Goal: Information Seeking & Learning: Learn about a topic

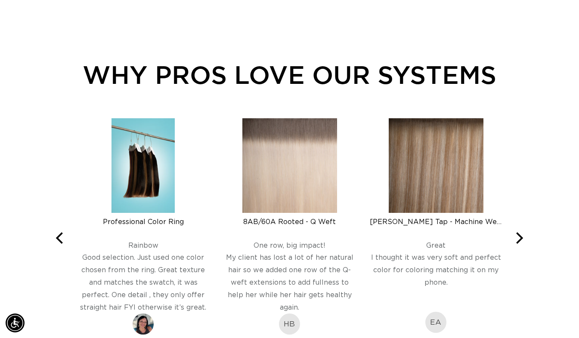
scroll to position [0, 1035]
click at [83, 128] on div "Professional Color Ring" at bounding box center [143, 172] width 133 height 108
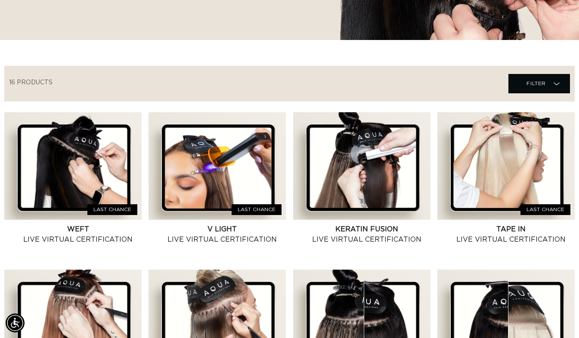
scroll to position [241, 0]
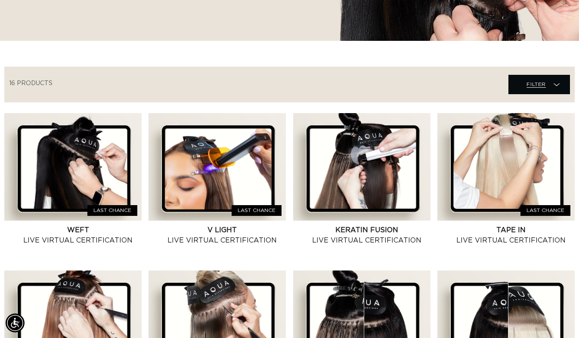
click at [540, 92] on span "Filter" at bounding box center [535, 84] width 19 height 16
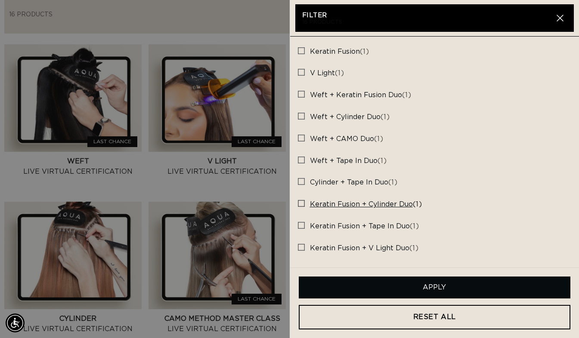
scroll to position [0, 518]
click at [299, 157] on rect at bounding box center [301, 160] width 6 height 6
click at [299, 157] on input "Weft + Tape in Duo (1) Weft + Tape in Duo (1 products)" at bounding box center [301, 157] width 7 height 7
checkbox input "true"
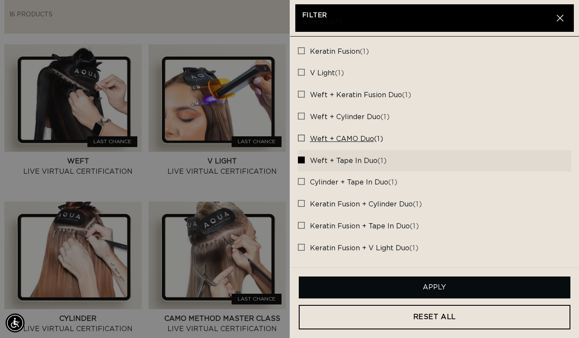
click at [300, 137] on rect at bounding box center [301, 138] width 6 height 6
click at [300, 137] on input "Weft + CAMO Duo (1) Weft + CAMO Duo (1 products)" at bounding box center [301, 136] width 7 height 7
checkbox input "true"
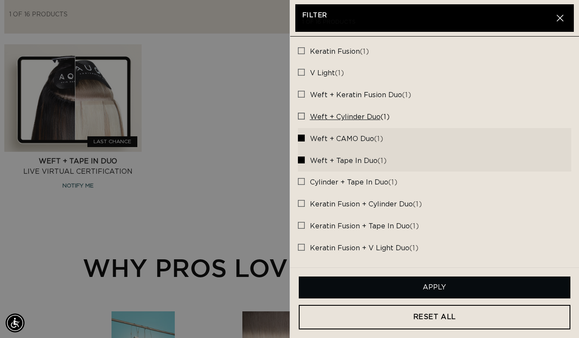
click at [299, 119] on icon at bounding box center [301, 116] width 7 height 7
click at [299, 117] on input "Weft + Cylinder Duo (1) Weft + Cylinder Duo (1 products)" at bounding box center [301, 114] width 7 height 7
checkbox input "true"
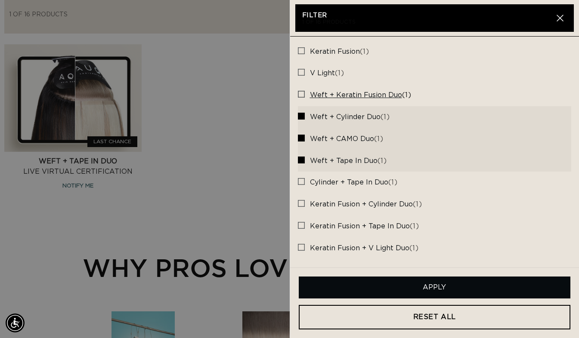
scroll to position [0, 1035]
click at [299, 92] on rect at bounding box center [301, 94] width 6 height 6
click at [299, 92] on input "Weft + Keratin Fusion Duo (1) Weft + Keratin Fusion Duo (1 products)" at bounding box center [301, 92] width 7 height 7
checkbox input "true"
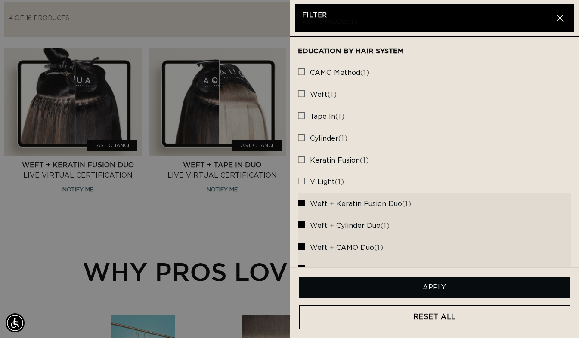
scroll to position [107, 0]
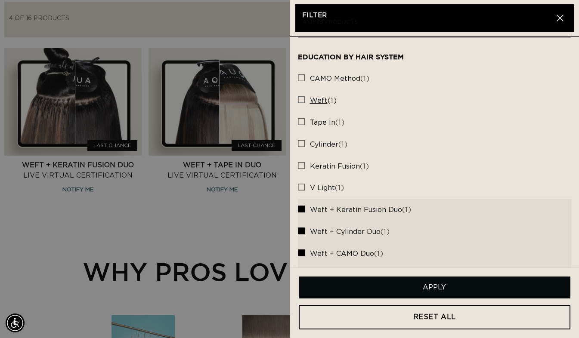
click at [299, 100] on rect at bounding box center [301, 100] width 6 height 6
click at [299, 100] on input "Weft (1) Weft (1 products)" at bounding box center [301, 97] width 7 height 7
checkbox input "true"
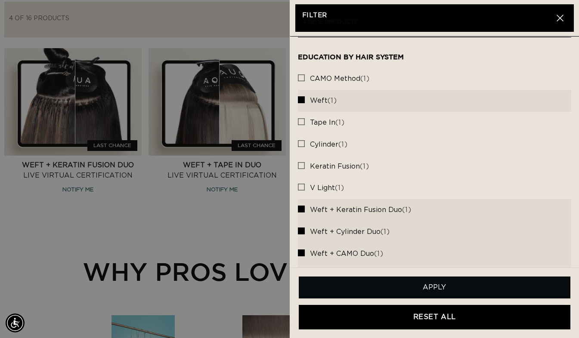
scroll to position [0, 518]
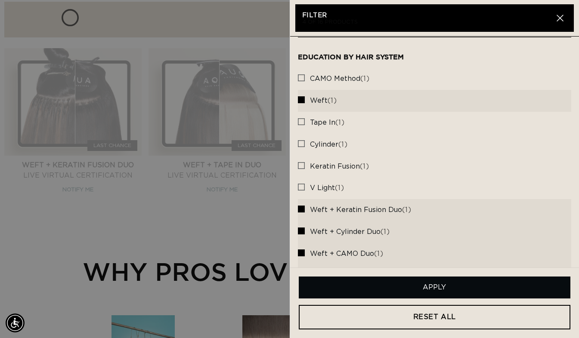
click at [457, 290] on button "Apply" at bounding box center [435, 288] width 272 height 22
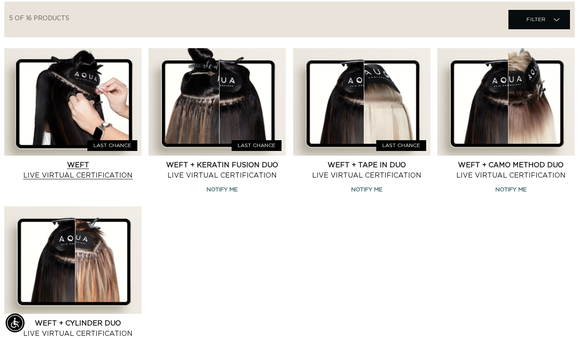
scroll to position [0, 1035]
click at [57, 177] on link "Weft Live Virtual Certification" at bounding box center [77, 170] width 127 height 21
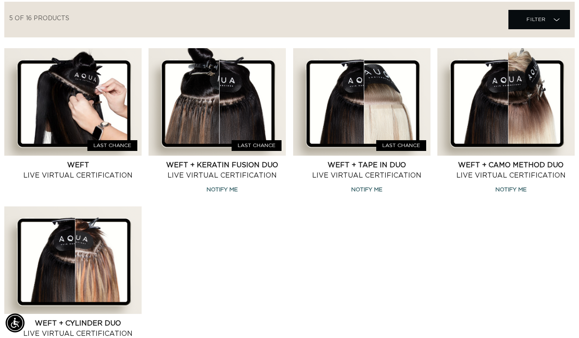
scroll to position [0, 0]
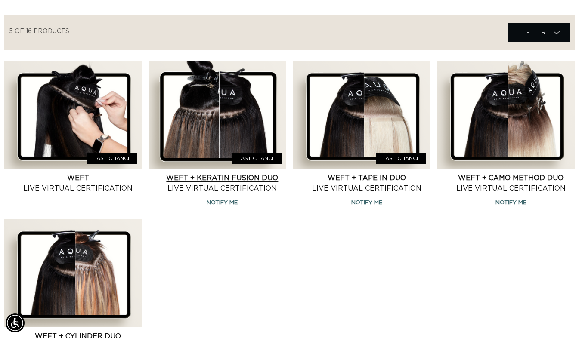
click at [238, 182] on link "Weft + Keratin Fusion Duo Live Virtual Certification" at bounding box center [221, 183] width 127 height 21
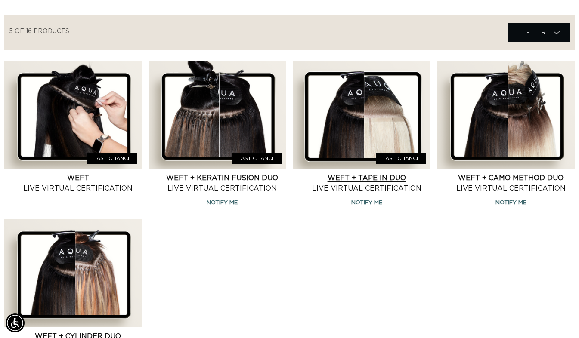
click at [354, 191] on link "Weft + Tape in Duo Live Virtual Certification" at bounding box center [366, 183] width 127 height 21
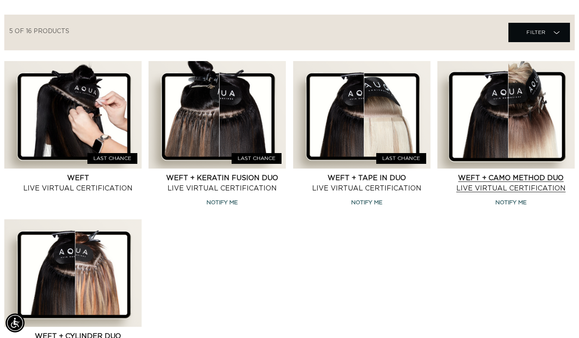
click at [488, 176] on link "Weft + CAMO Method Duo Live Virtual Certification" at bounding box center [510, 183] width 127 height 21
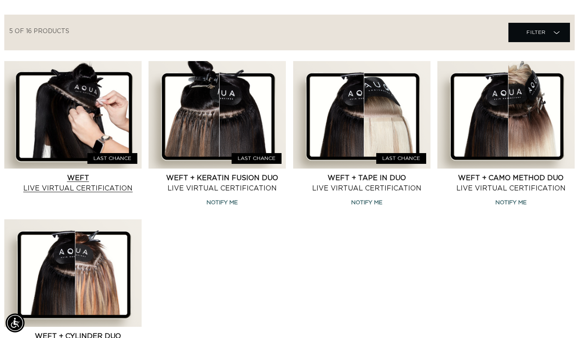
scroll to position [0, 518]
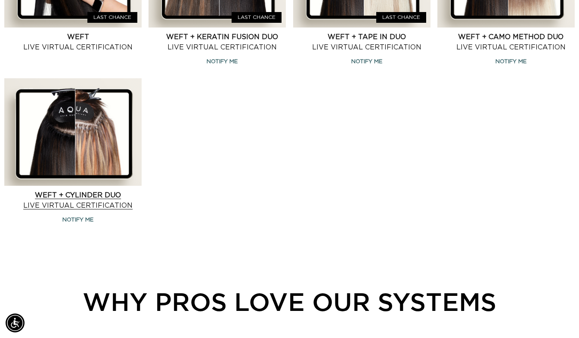
click at [89, 190] on link "Weft + Cylinder Duo Live Virtual Certification" at bounding box center [77, 200] width 127 height 21
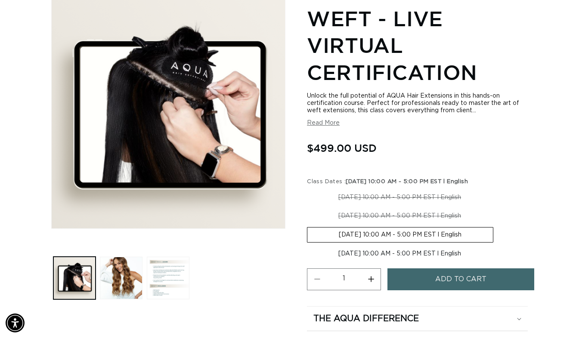
scroll to position [0, 518]
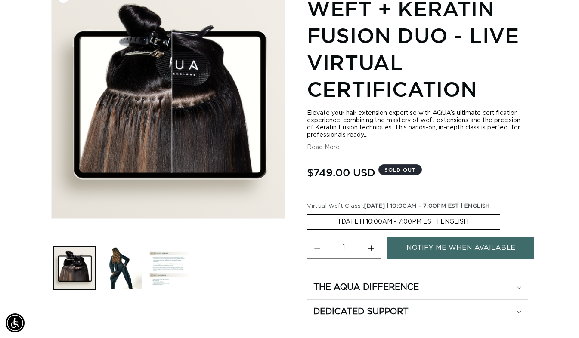
scroll to position [0, 1035]
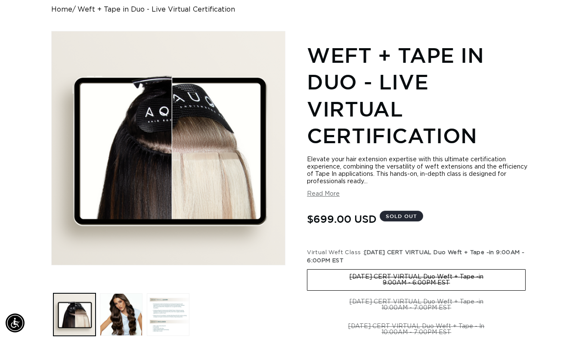
scroll to position [0, 518]
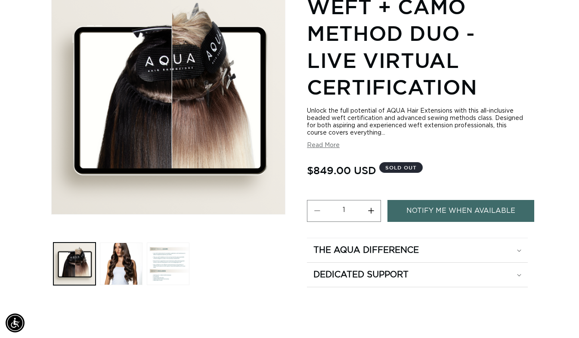
scroll to position [0, 518]
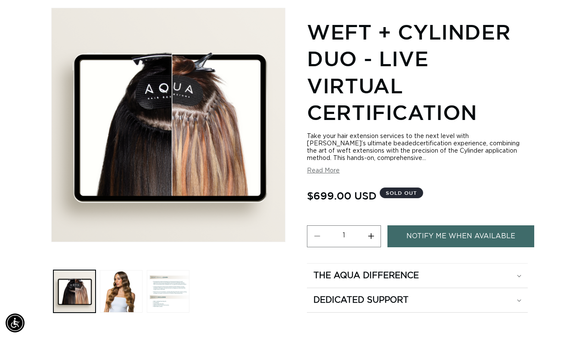
scroll to position [0, 518]
